Goal: Task Accomplishment & Management: Manage account settings

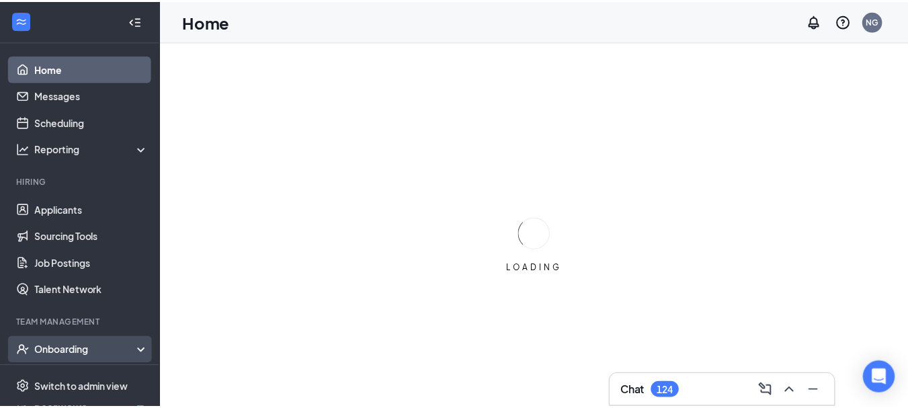
scroll to position [54, 0]
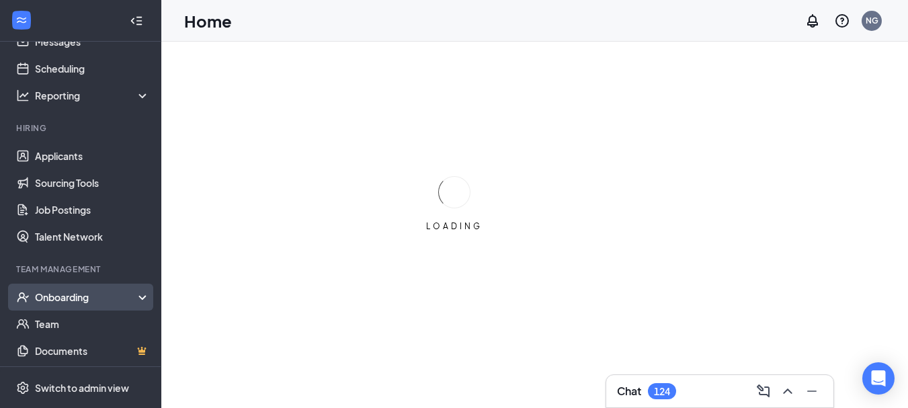
click at [118, 294] on div "Onboarding" at bounding box center [87, 296] width 104 height 13
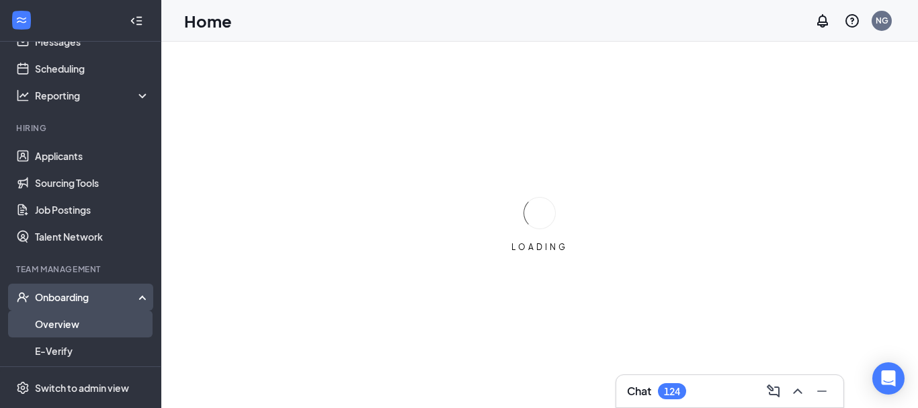
click at [77, 321] on link "Overview" at bounding box center [92, 324] width 115 height 27
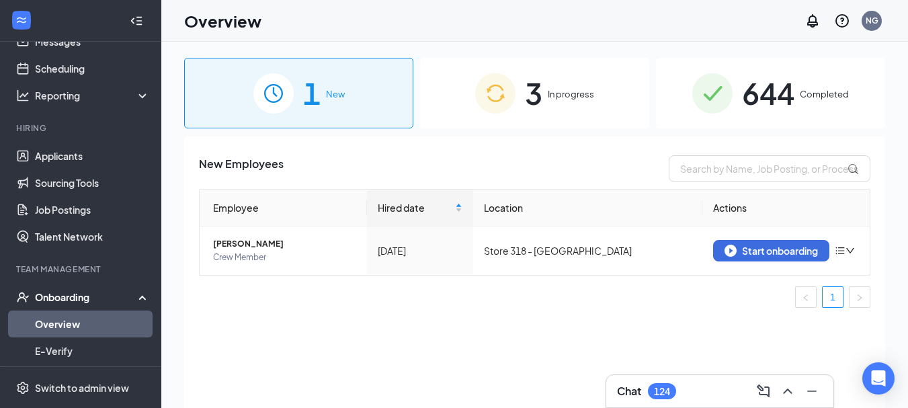
click at [768, 103] on span "644" at bounding box center [768, 93] width 52 height 46
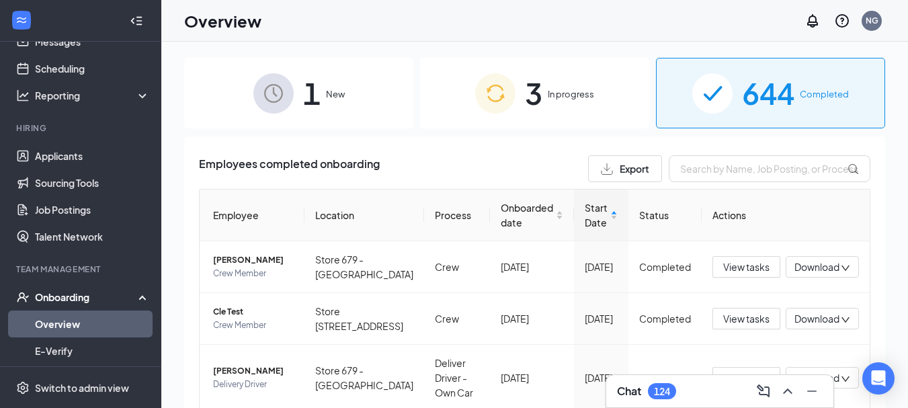
scroll to position [11, 0]
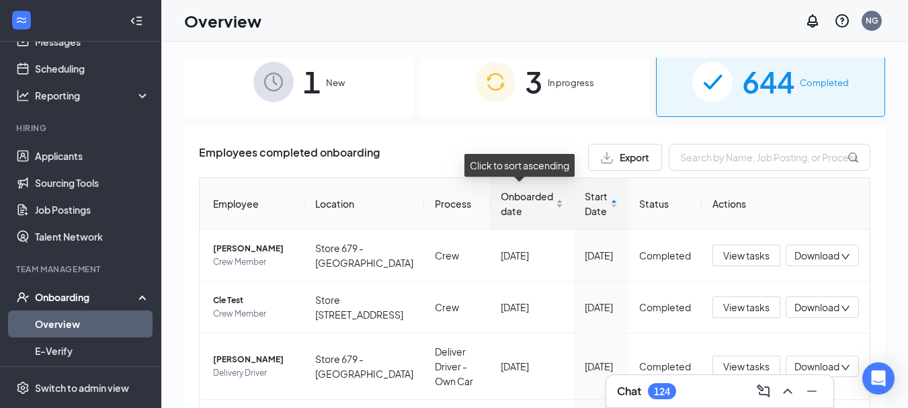
click at [546, 207] on div "Onboarded date" at bounding box center [532, 204] width 63 height 30
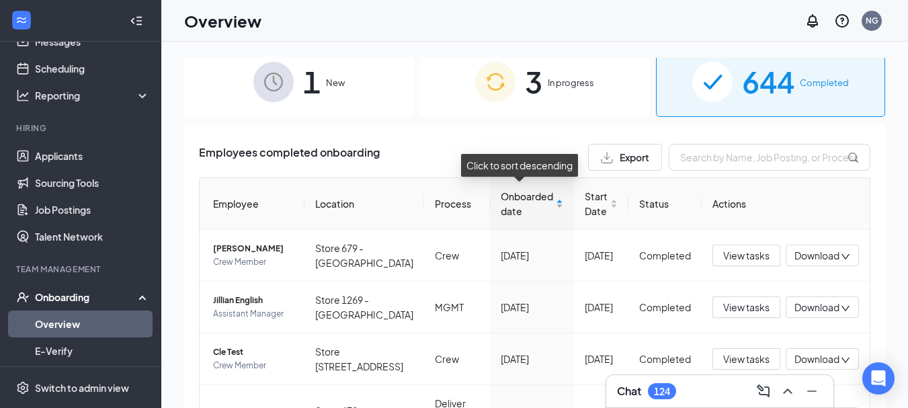
click at [546, 207] on div "Onboarded date" at bounding box center [532, 204] width 63 height 30
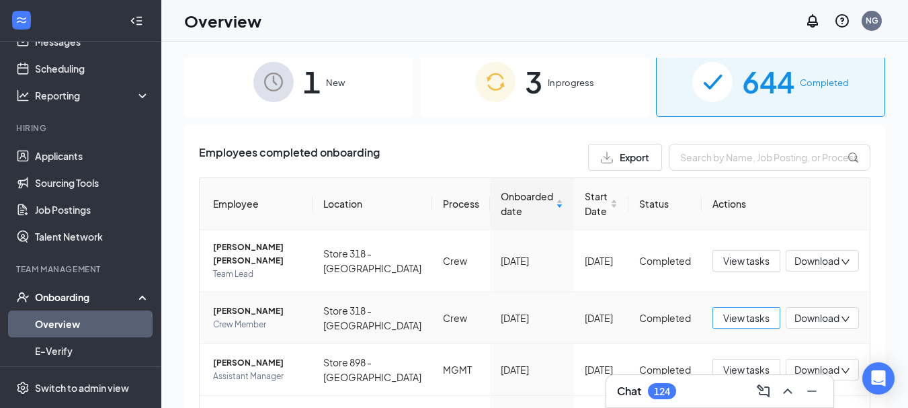
click at [740, 311] on span "View tasks" at bounding box center [746, 318] width 46 height 15
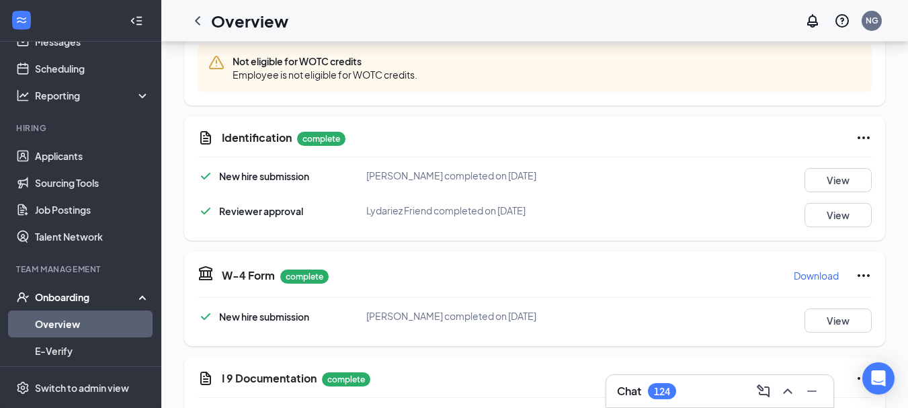
scroll to position [401, 0]
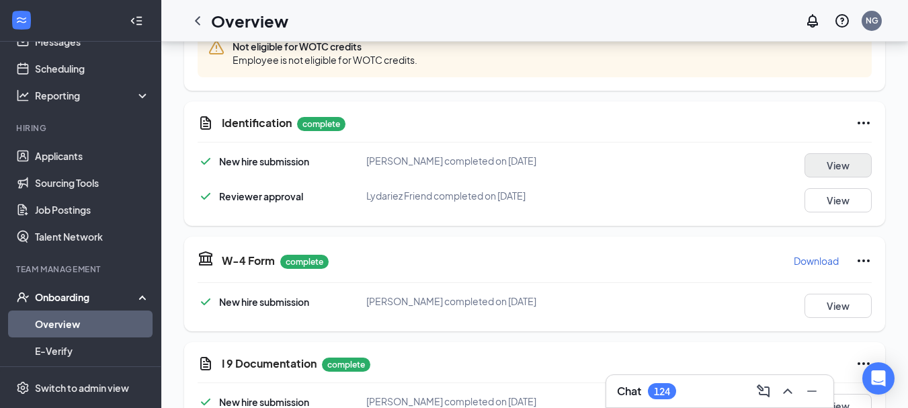
drag, startPoint x: 889, startPoint y: 174, endPoint x: 840, endPoint y: 167, distance: 48.9
click at [840, 167] on button "View" at bounding box center [838, 165] width 67 height 24
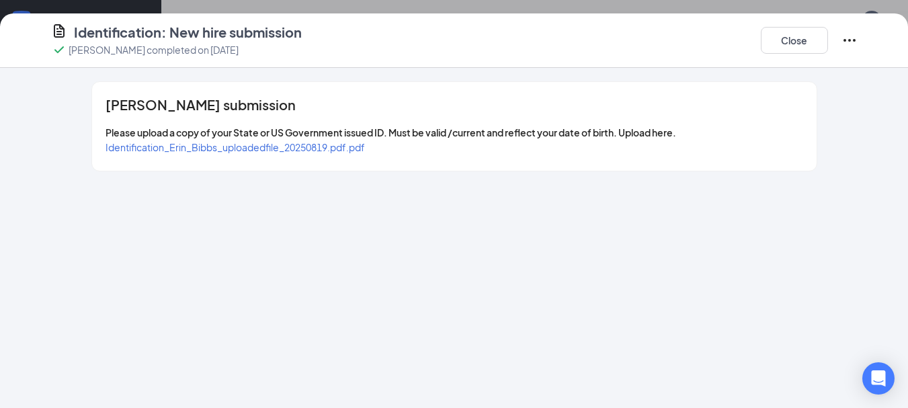
click at [263, 145] on span "Identification_Erin_Bibbs_uploadedfile_20250819.pdf.pdf" at bounding box center [235, 147] width 259 height 12
click at [792, 48] on button "Close" at bounding box center [794, 40] width 67 height 27
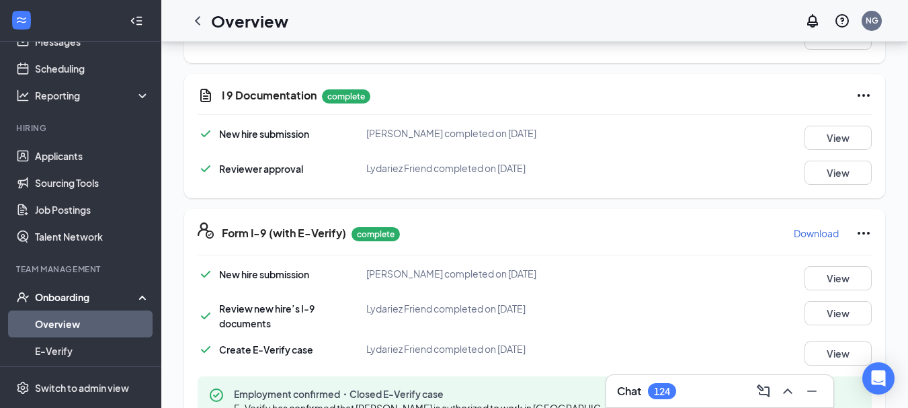
scroll to position [684, 0]
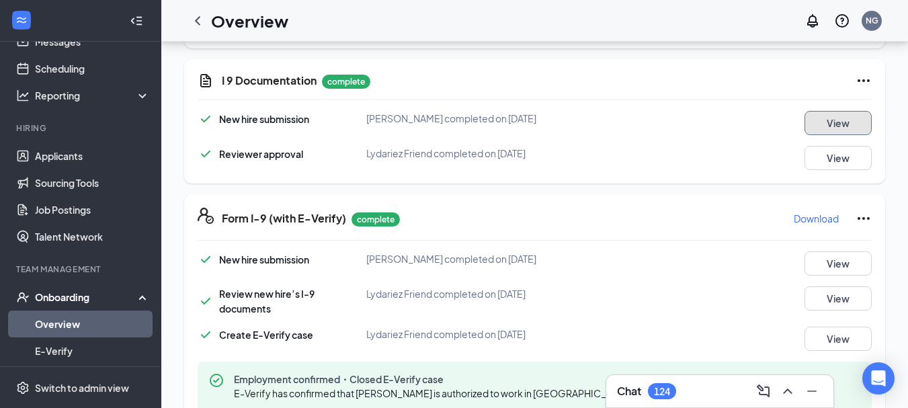
click at [810, 124] on button "View" at bounding box center [838, 123] width 67 height 24
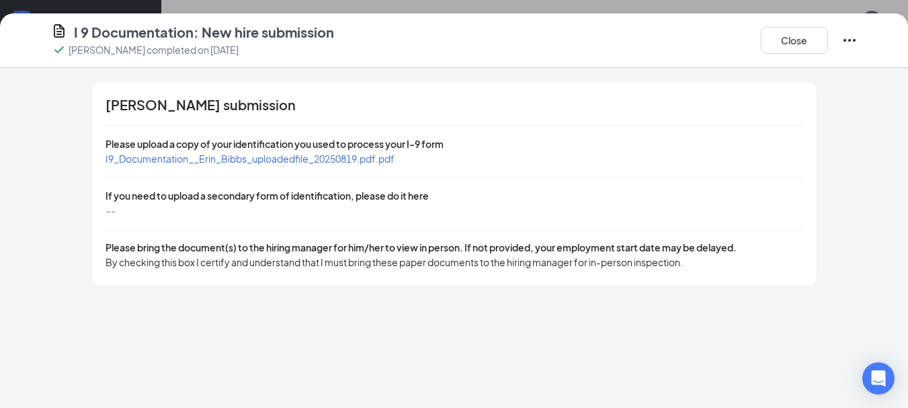
click at [271, 161] on span "I9_Documentation__Erin_Bibbs_uploadedfile_20250819.pdf.pdf" at bounding box center [250, 159] width 289 height 12
click at [801, 36] on button "Close" at bounding box center [794, 40] width 67 height 27
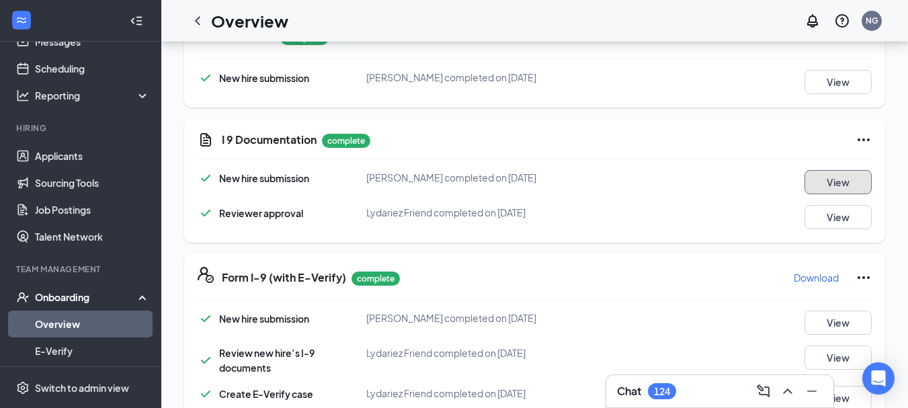
scroll to position [0, 0]
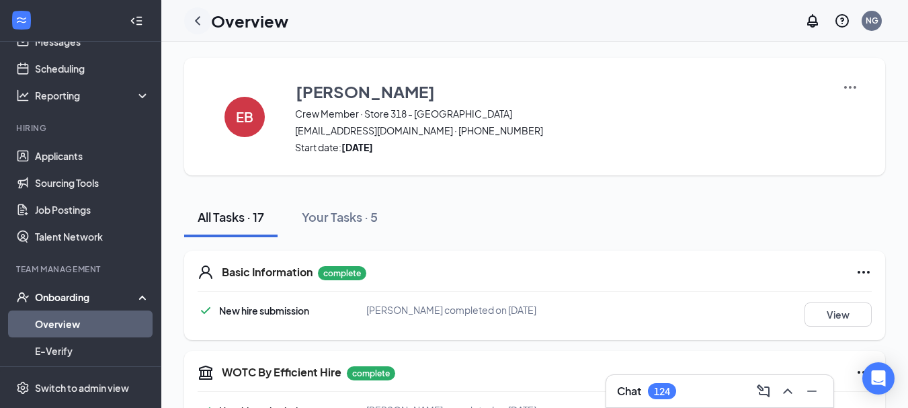
click at [195, 19] on icon "ChevronLeft" at bounding box center [198, 21] width 16 height 16
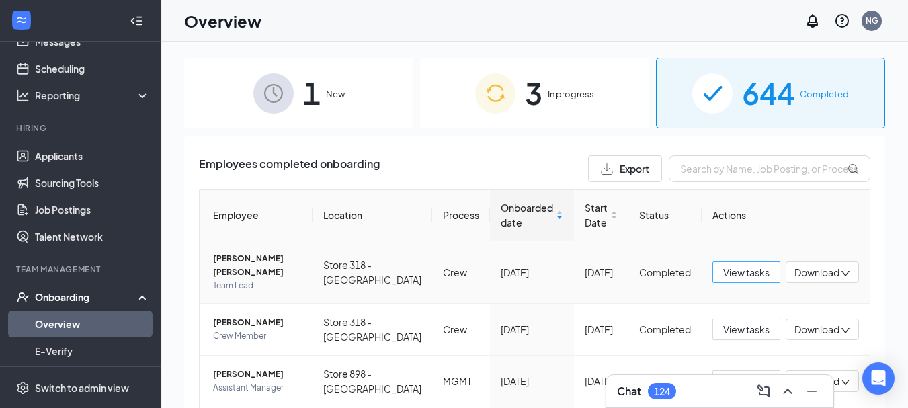
click at [725, 265] on span "View tasks" at bounding box center [746, 272] width 46 height 15
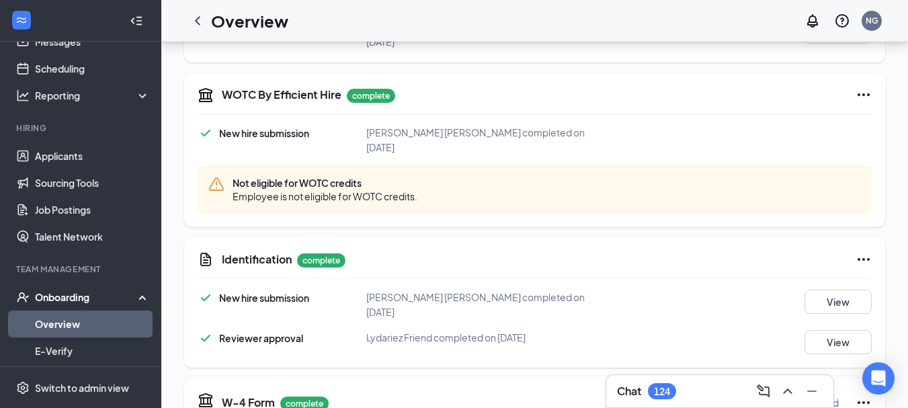
scroll to position [401, 0]
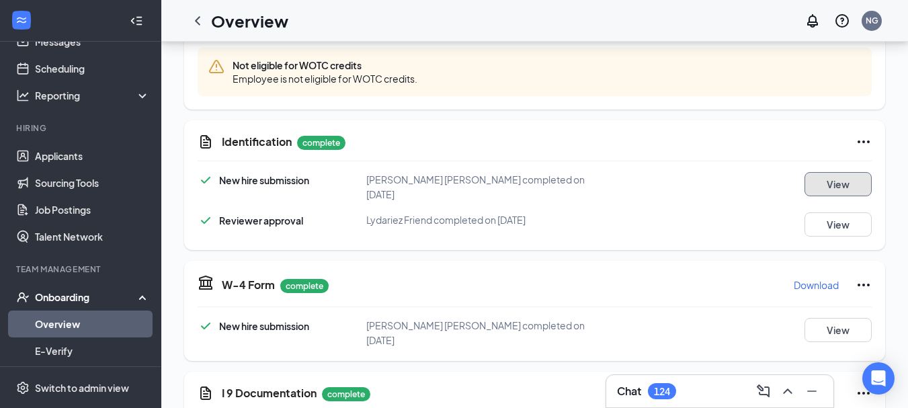
click at [811, 172] on button "View" at bounding box center [838, 184] width 67 height 24
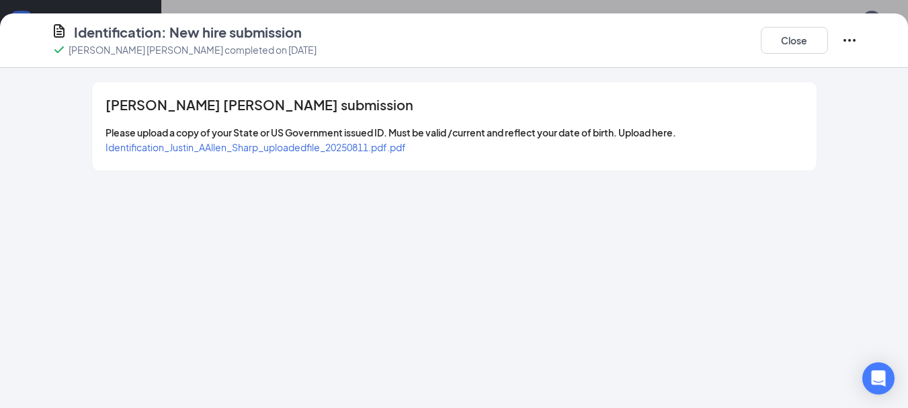
click at [320, 144] on span "Identification_Justin_AAllen_Sharp_uploadedfile_20250811.pdf.pdf" at bounding box center [256, 147] width 300 height 12
click at [788, 50] on button "Close" at bounding box center [794, 40] width 67 height 27
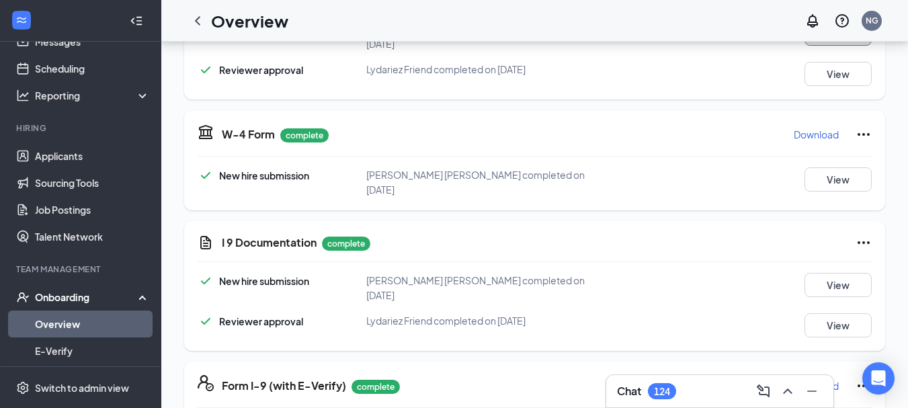
scroll to position [542, 0]
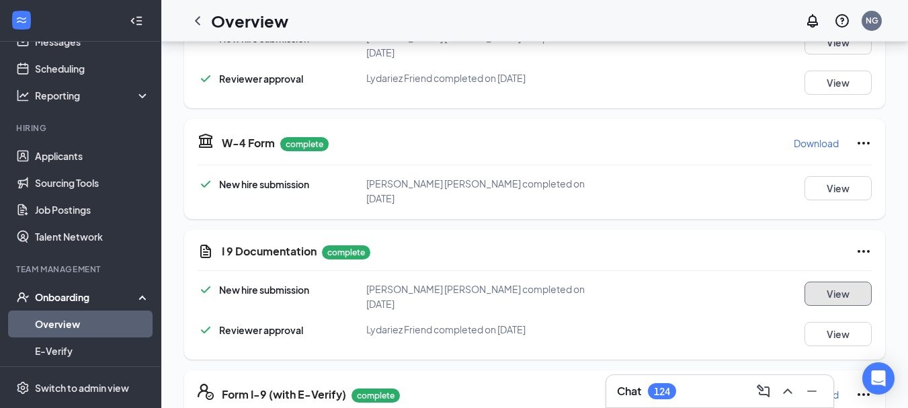
click at [831, 282] on button "View" at bounding box center [838, 294] width 67 height 24
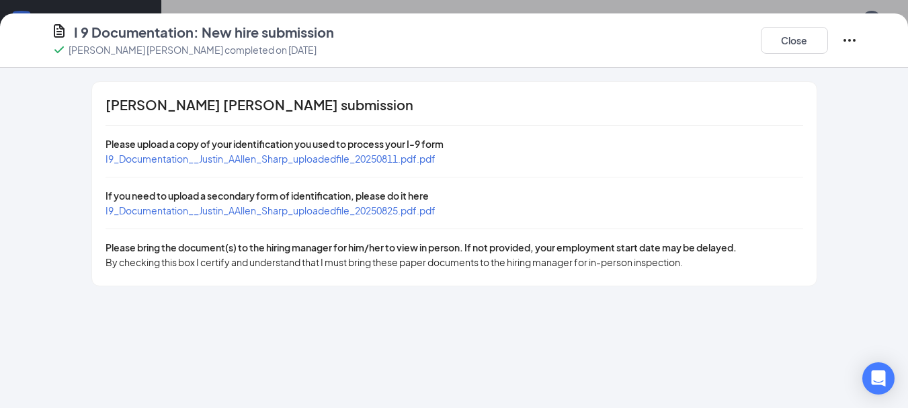
click at [259, 155] on span "I9_Documentation__Justin_AAllen_Sharp_uploadedfile_20250811.pdf.pdf" at bounding box center [271, 159] width 330 height 12
click at [305, 211] on span "I9_Documentation__Justin_AAllen_Sharp_uploadedfile_20250825.pdf.pdf" at bounding box center [271, 210] width 330 height 12
click at [791, 44] on button "Close" at bounding box center [794, 40] width 67 height 27
